Goal: Transaction & Acquisition: Subscribe to service/newsletter

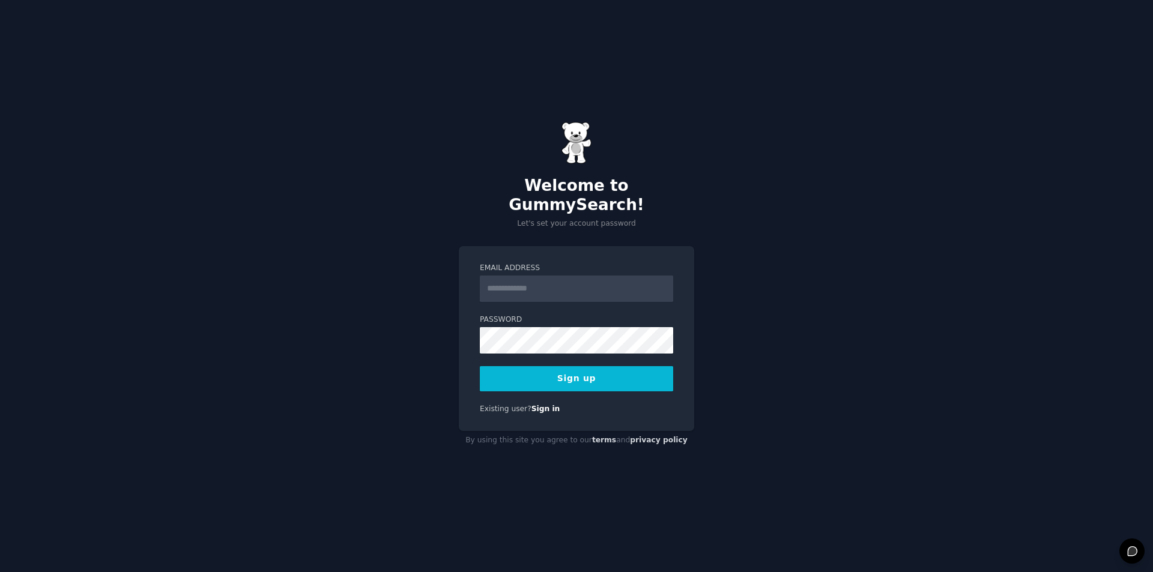
click at [543, 277] on input "Email Address" at bounding box center [576, 289] width 193 height 26
type input "**********"
click at [463, 330] on div "**********" at bounding box center [576, 338] width 235 height 185
click at [444, 323] on div "**********" at bounding box center [576, 286] width 1153 height 572
click at [590, 373] on button "Sign up" at bounding box center [576, 378] width 193 height 25
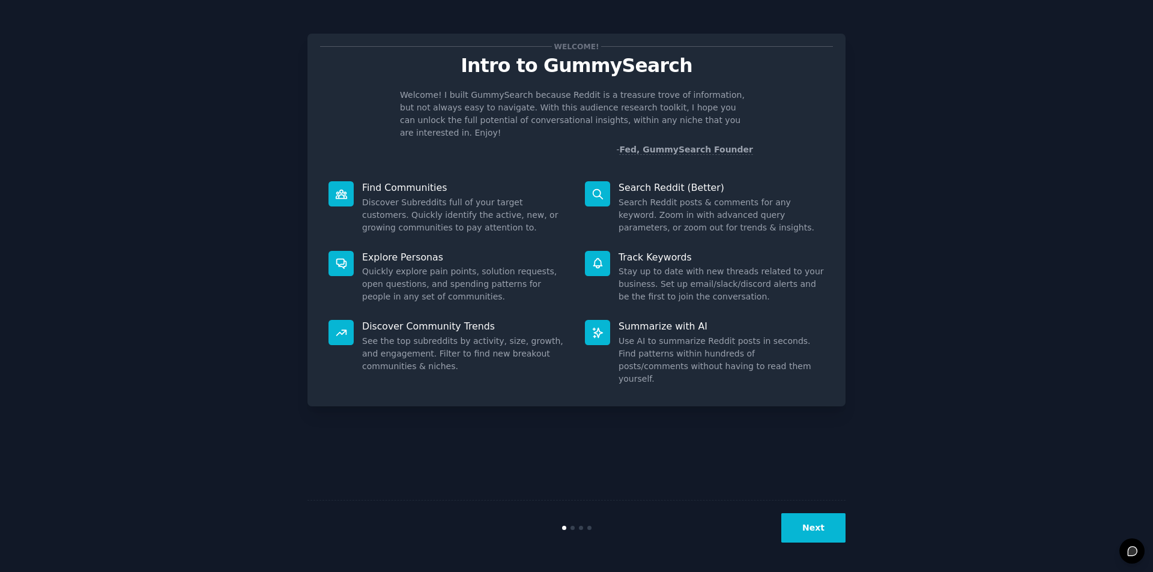
click at [419, 198] on dd "Discover Subreddits full of your target customers. Quickly identify the active,…" at bounding box center [465, 215] width 206 height 38
click at [341, 188] on icon at bounding box center [341, 194] width 13 height 13
click at [390, 181] on p "Find Communities" at bounding box center [465, 187] width 206 height 13
click at [797, 523] on button "Next" at bounding box center [813, 527] width 64 height 29
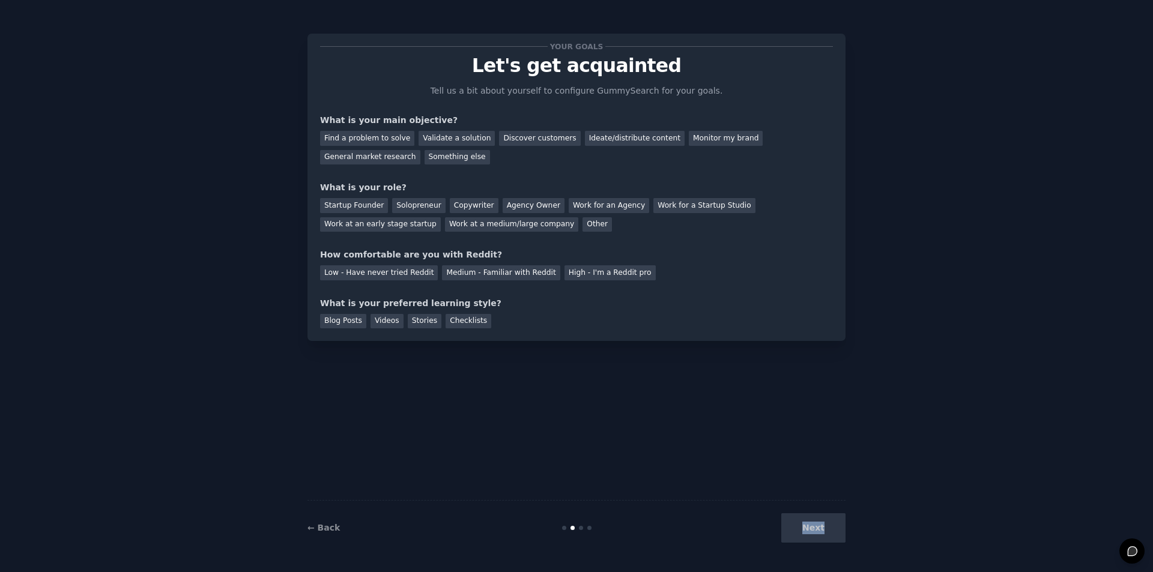
click at [797, 523] on div "Next" at bounding box center [755, 527] width 179 height 29
click at [808, 531] on div "Next" at bounding box center [755, 527] width 179 height 29
click at [384, 137] on div "Find a problem to solve" at bounding box center [367, 138] width 94 height 15
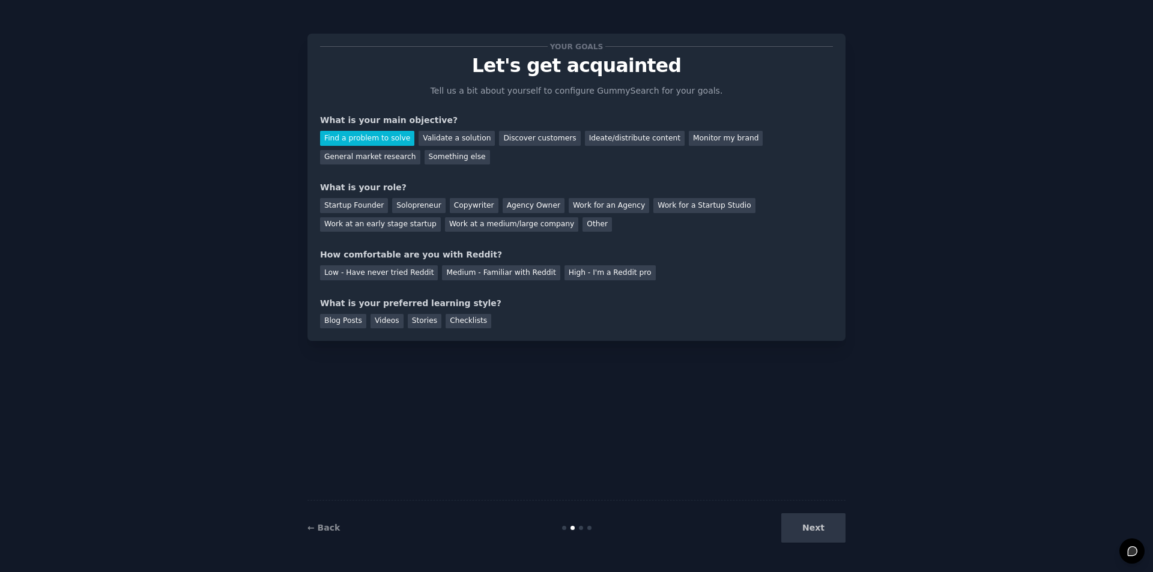
click at [531, 139] on div "Discover customers" at bounding box center [539, 138] width 81 height 15
click at [457, 134] on div "Validate a solution" at bounding box center [456, 138] width 76 height 15
click at [388, 132] on div "Find a problem to solve" at bounding box center [367, 138] width 94 height 15
click at [400, 203] on div "Solopreneur" at bounding box center [418, 205] width 53 height 15
click at [385, 272] on div "Low - Have never tried Reddit" at bounding box center [379, 272] width 118 height 15
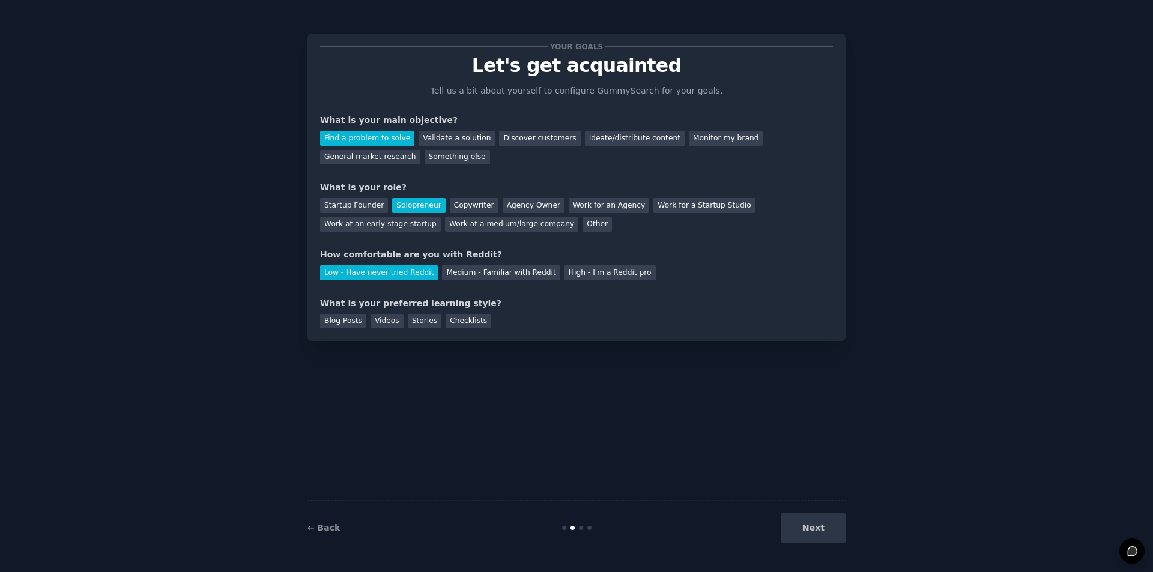
click at [379, 318] on div "Videos" at bounding box center [386, 321] width 33 height 15
click at [797, 516] on button "Next" at bounding box center [813, 527] width 64 height 29
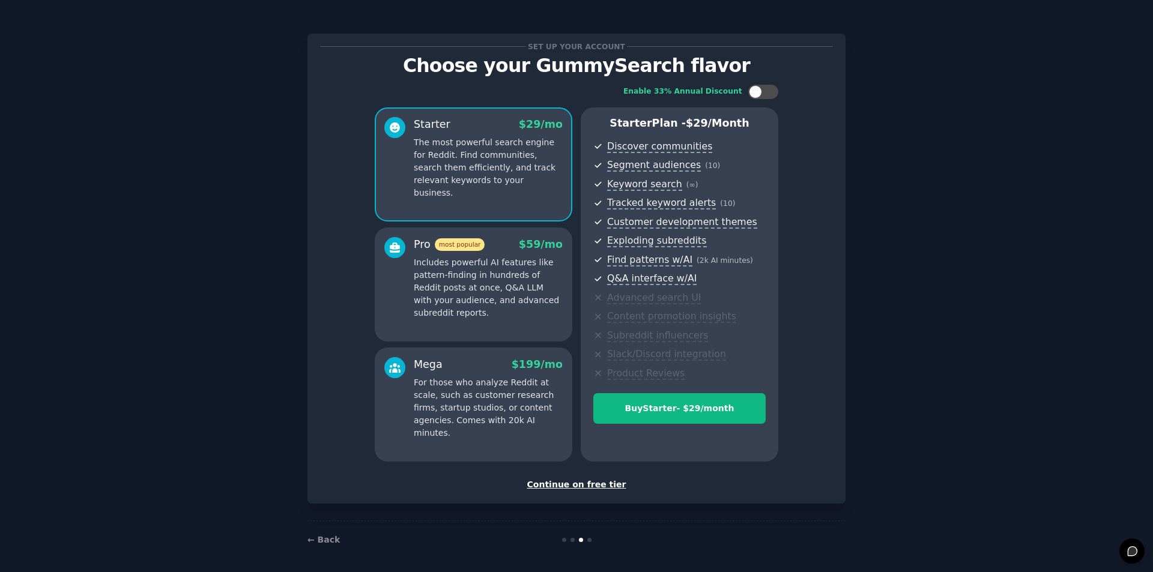
click at [575, 480] on div "Continue on free tier" at bounding box center [576, 484] width 513 height 13
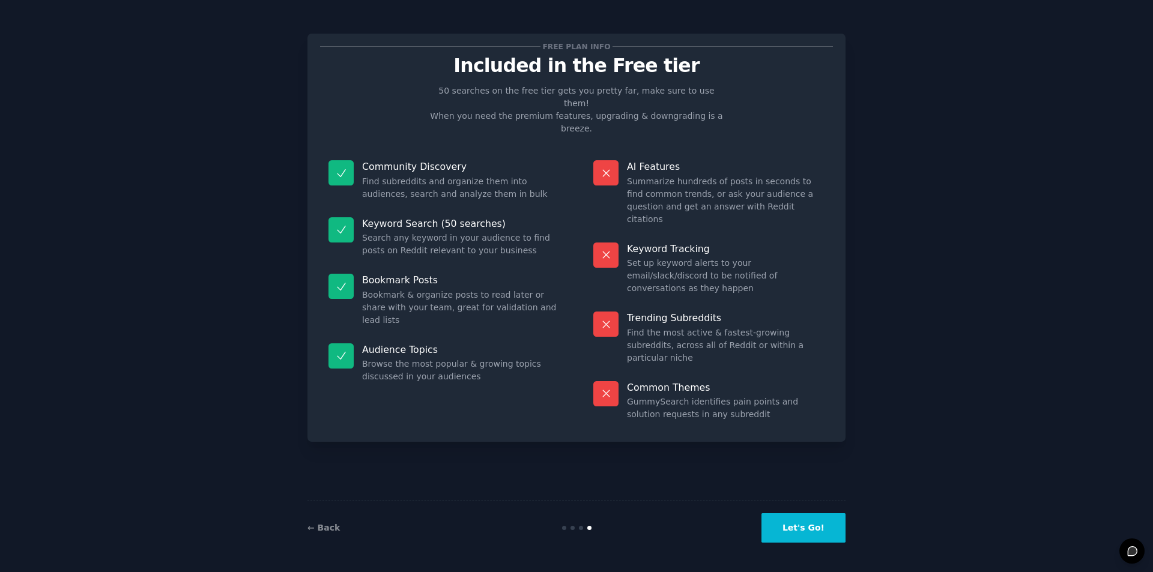
click at [803, 522] on button "Let's Go!" at bounding box center [803, 527] width 84 height 29
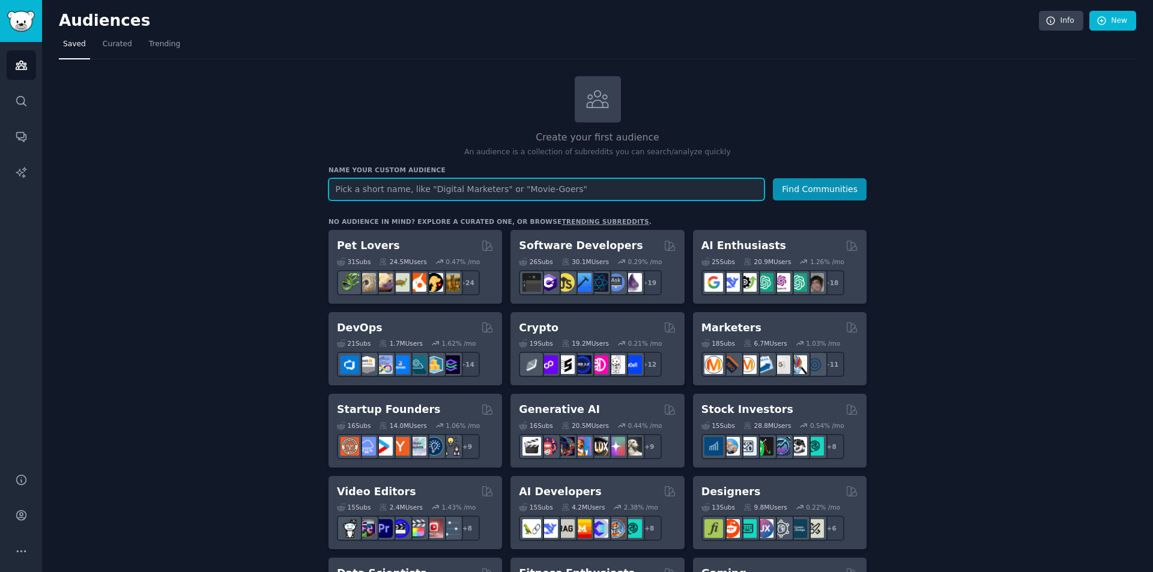
click at [463, 192] on input "text" at bounding box center [546, 189] width 436 height 22
type input "vibe coding"
click at [773, 178] on button "Find Communities" at bounding box center [820, 189] width 94 height 22
